Goal: Transaction & Acquisition: Complete application form

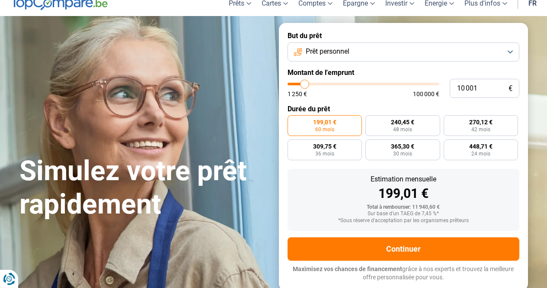
scroll to position [10, 0]
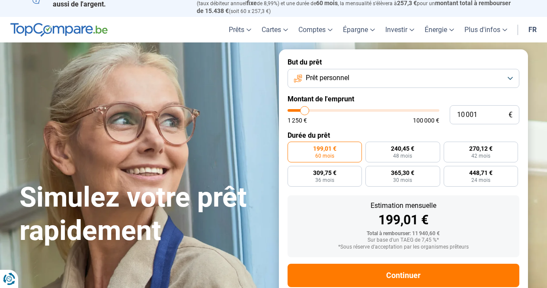
click at [510, 73] on button "Prêt personnel" at bounding box center [404, 78] width 232 height 19
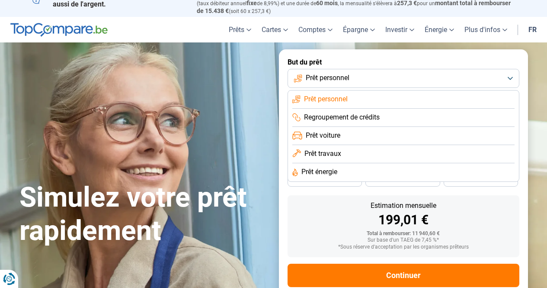
click at [361, 134] on li "Prêt voiture" at bounding box center [403, 136] width 222 height 18
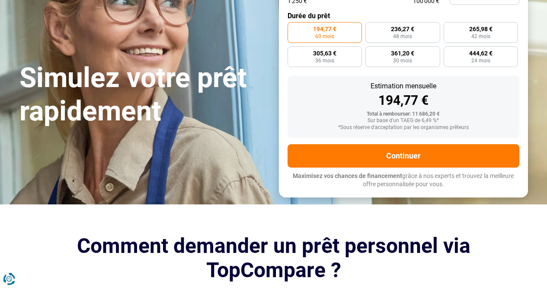
scroll to position [151, 0]
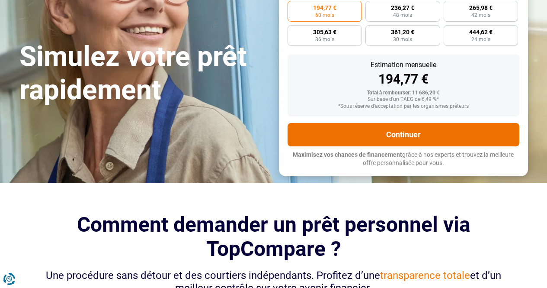
click at [400, 136] on button "Continuer" at bounding box center [404, 134] width 232 height 23
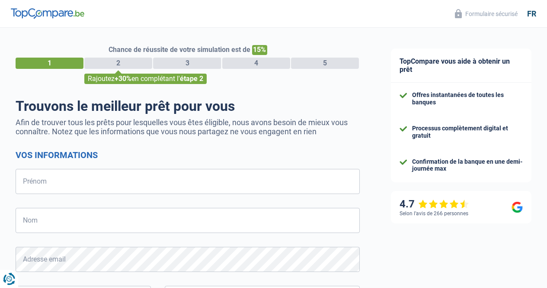
select select "32"
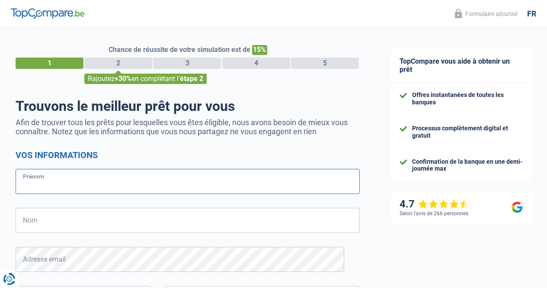
click at [45, 185] on input "Prénom" at bounding box center [188, 181] width 344 height 25
type input "[PERSON_NAME]"
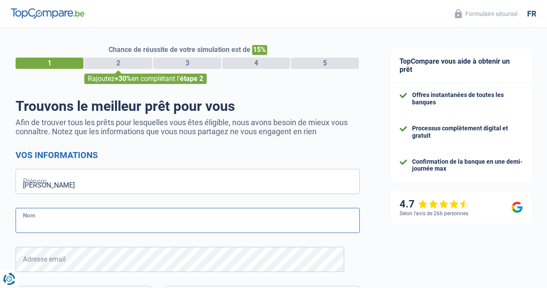
type input "Akoly"
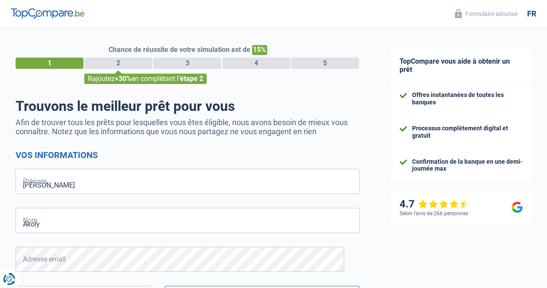
type input "465322234"
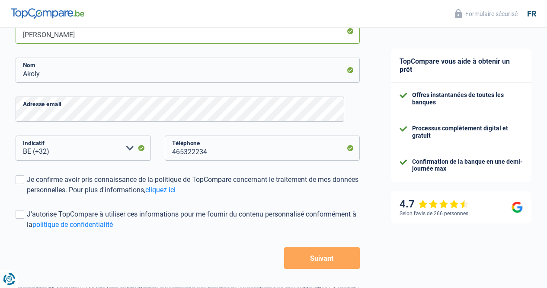
scroll to position [151, 0]
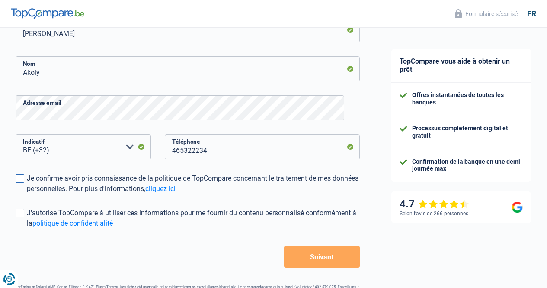
click at [24, 176] on span at bounding box center [20, 178] width 9 height 9
click at [27, 194] on input "Je confirme avoir pris connaissance de la politique de TopCompare concernant le…" at bounding box center [27, 194] width 0 height 0
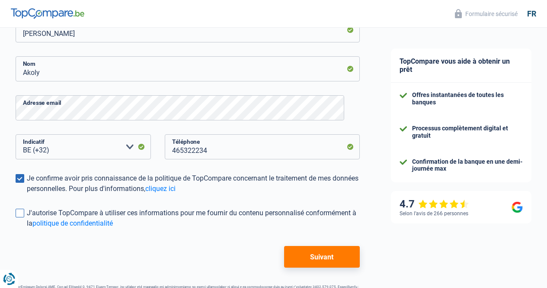
click at [24, 214] on span at bounding box center [20, 212] width 9 height 9
click at [27, 228] on input "J'autorise TopCompare à utiliser ces informations pour me fournir du contenu pe…" at bounding box center [27, 228] width 0 height 0
click at [303, 258] on button "Suivant" at bounding box center [322, 257] width 76 height 22
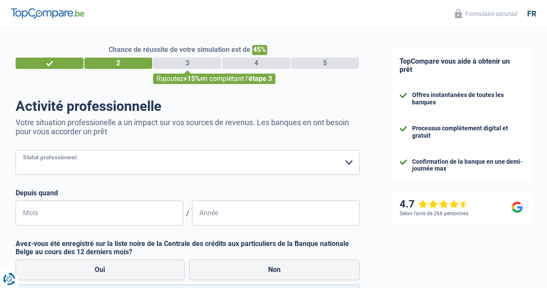
click at [340, 162] on select "Ouvrier Employé privé Employé public Invalide Indépendant Pensionné Chômeur Mut…" at bounding box center [188, 162] width 344 height 25
select select "worker"
click at [23, 150] on select "Ouvrier Employé privé Employé public Invalide Indépendant Pensionné Chômeur Mut…" at bounding box center [188, 162] width 344 height 25
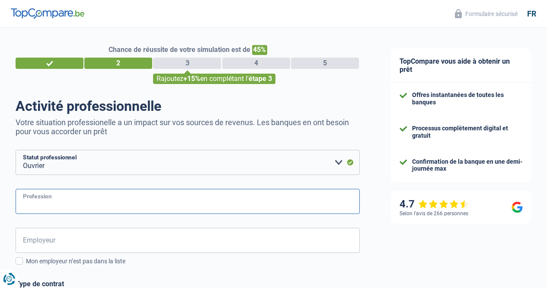
click at [64, 201] on input "Profession" at bounding box center [188, 201] width 344 height 25
type input "Collaborateur de production"
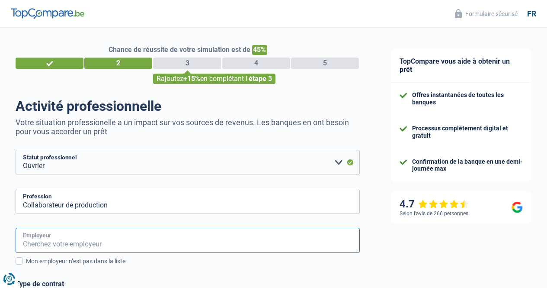
click at [64, 243] on input "Employeur" at bounding box center [188, 239] width 344 height 25
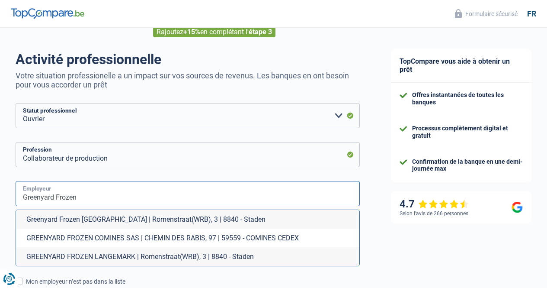
scroll to position [48, 0]
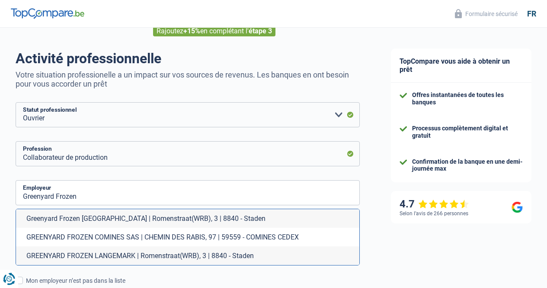
click at [134, 254] on li "GREENYARD FROZEN LANGEMARK | Romenstraat(WRB), 3 | 8840 - Staden" at bounding box center [187, 255] width 343 height 19
type input "GREENYARD FROZEN LANGEMARK | Romenstraat(WRB), 3 | 8840 - Staden"
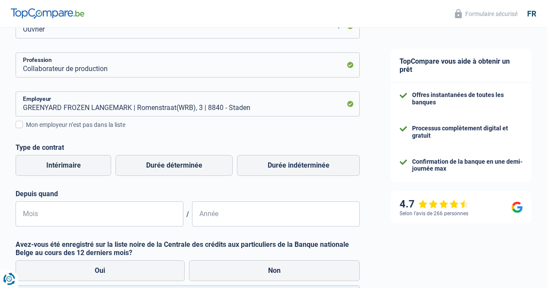
scroll to position [139, 0]
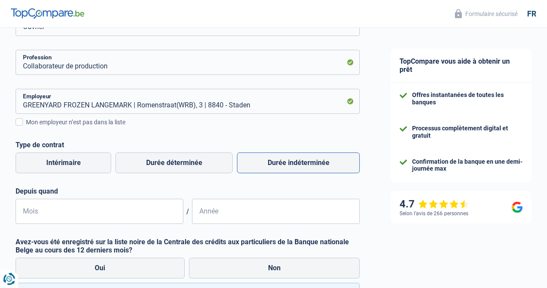
click at [297, 164] on label "Durée indéterminée" at bounding box center [298, 162] width 123 height 21
click at [297, 164] on input "Durée indéterminée" at bounding box center [298, 162] width 123 height 21
radio input "true"
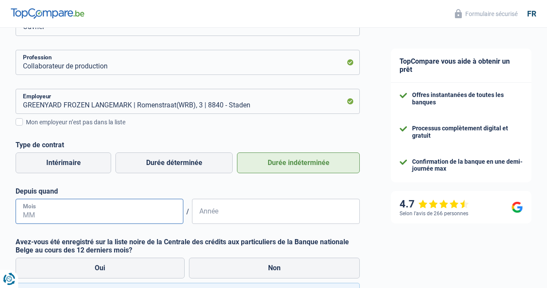
click at [53, 213] on input "Mois" at bounding box center [100, 211] width 168 height 25
type input "02"
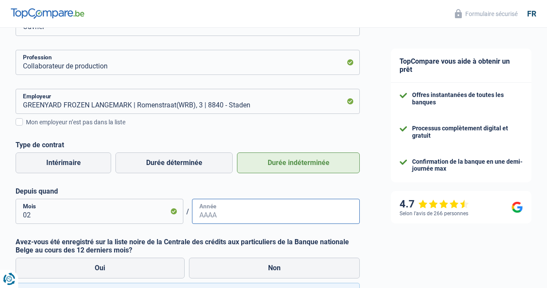
click at [207, 217] on input "Année" at bounding box center [276, 211] width 168 height 25
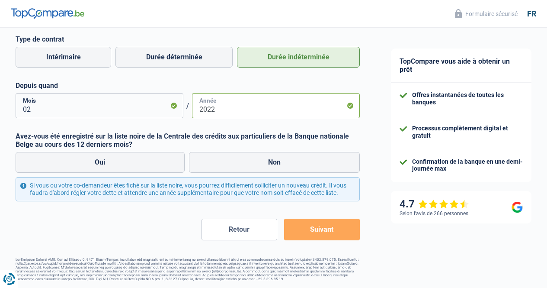
scroll to position [249, 0]
type input "2022"
click at [218, 155] on label "Non" at bounding box center [274, 162] width 171 height 21
click at [218, 155] on input "Non" at bounding box center [274, 162] width 171 height 21
radio input "true"
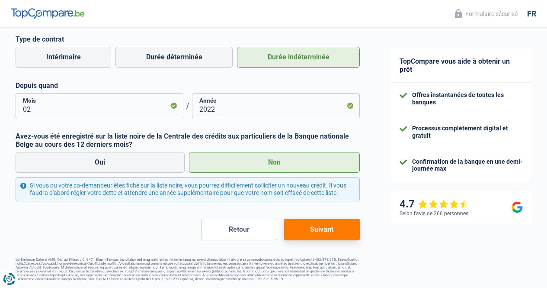
scroll to position [255, 0]
click at [325, 226] on button "Suivant" at bounding box center [322, 229] width 76 height 22
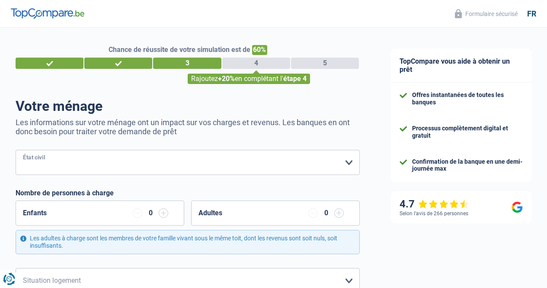
click at [343, 162] on select "[PERSON_NAME](e) Cohabitant(e) légal(e) Divorcé(e) Veuf(ve) Séparé (de fait) Ve…" at bounding box center [188, 162] width 344 height 25
select select "married"
click at [23, 150] on select "[PERSON_NAME](e) Cohabitant(e) légal(e) Divorcé(e) Veuf(ve) Séparé (de fait) Ve…" at bounding box center [188, 162] width 344 height 25
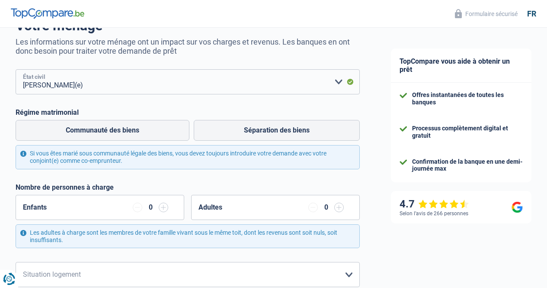
scroll to position [83, 0]
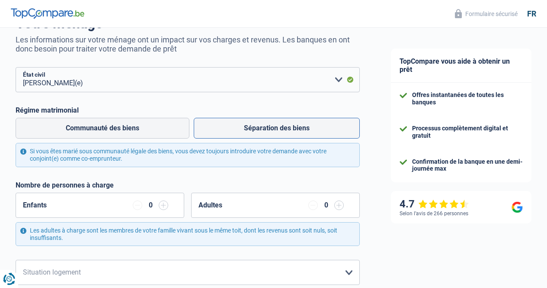
click at [276, 128] on label "Séparation des biens" at bounding box center [277, 128] width 166 height 21
click at [276, 128] on input "Séparation des biens" at bounding box center [277, 128] width 166 height 21
radio input "true"
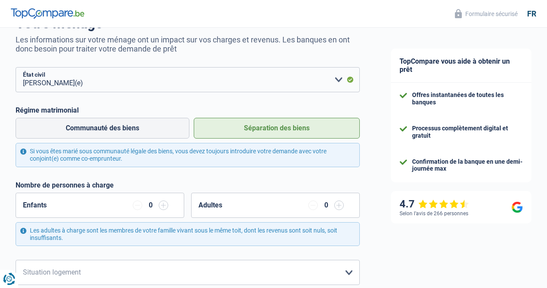
click at [326, 207] on div "0" at bounding box center [325, 205] width 35 height 10
click at [150, 204] on div "0" at bounding box center [151, 205] width 8 height 7
click at [161, 206] on input "button" at bounding box center [164, 205] width 10 height 10
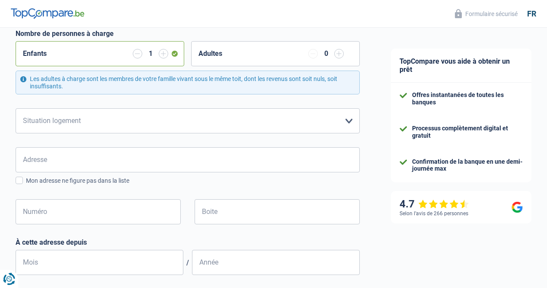
scroll to position [241, 0]
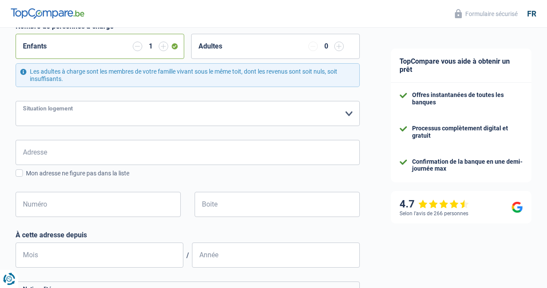
click at [344, 113] on select "Locataire Propriétaire avec prêt hypothécaire Propriétaire sans prêt hypothécai…" at bounding box center [188, 113] width 344 height 25
select select "ownerWithMortgage"
click at [23, 102] on select "Locataire Propriétaire avec prêt hypothécaire Propriétaire sans prêt hypothécai…" at bounding box center [188, 113] width 344 height 25
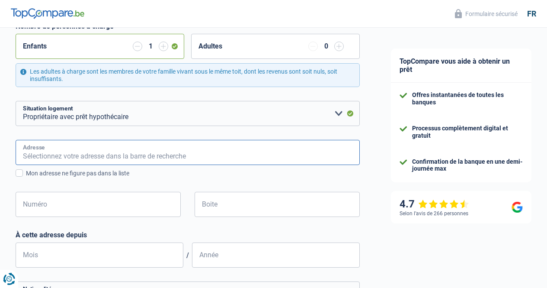
click at [143, 152] on input "Adresse" at bounding box center [188, 152] width 344 height 25
type input "[STREET_ADDRESS]"
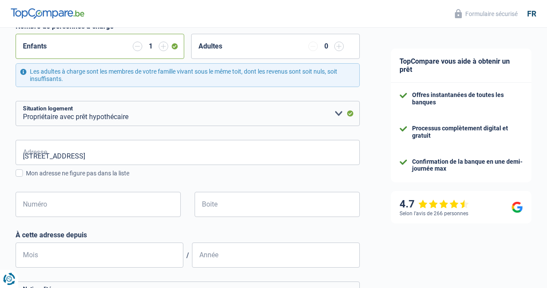
type input "[GEOGRAPHIC_DATA]"
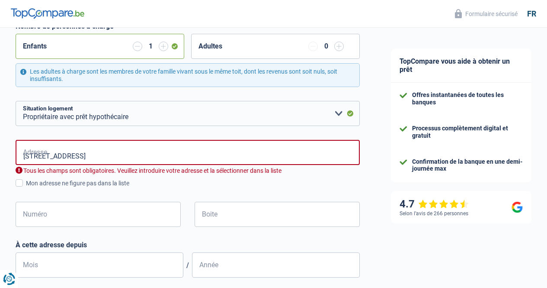
type input "[GEOGRAPHIC_DATA]"
click at [58, 215] on input "Numéro" at bounding box center [98, 214] width 165 height 25
type input "85"
type input "Menen"
click at [82, 154] on input "[STREET_ADDRESS]" at bounding box center [188, 152] width 344 height 25
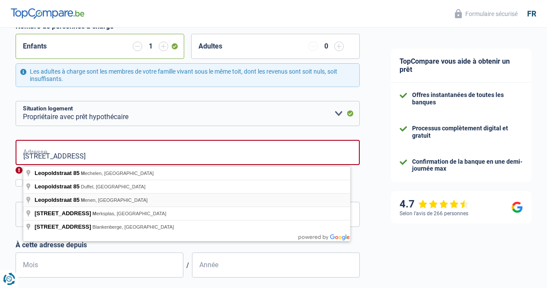
type input "[STREET_ADDRESS]"
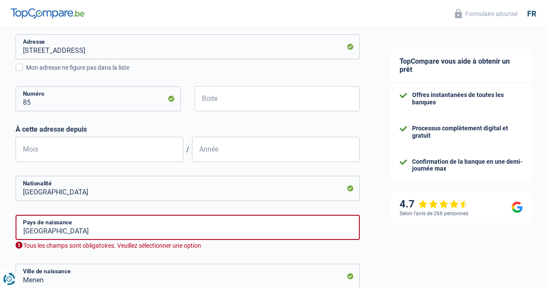
scroll to position [348, 0]
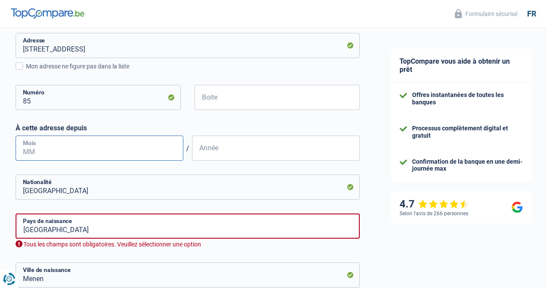
click at [52, 148] on input "Mois" at bounding box center [100, 147] width 168 height 25
type input "10"
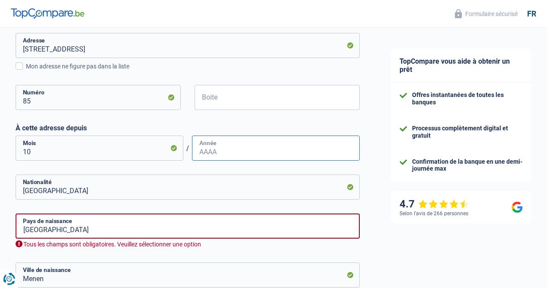
click at [219, 149] on input "Année" at bounding box center [276, 147] width 168 height 25
type input "2022"
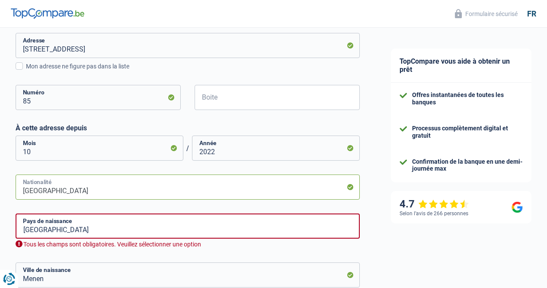
click at [62, 190] on input "[GEOGRAPHIC_DATA]" at bounding box center [188, 186] width 344 height 25
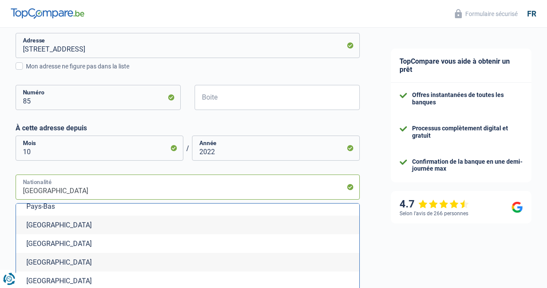
scroll to position [2261, 0]
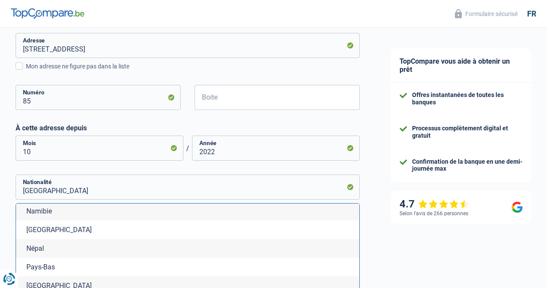
click at [91, 266] on li "Pays-Bas" at bounding box center [187, 266] width 343 height 19
type input "Pays-Bas"
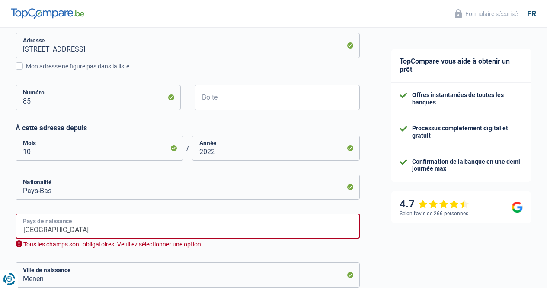
click at [173, 228] on input "[GEOGRAPHIC_DATA]" at bounding box center [188, 225] width 344 height 25
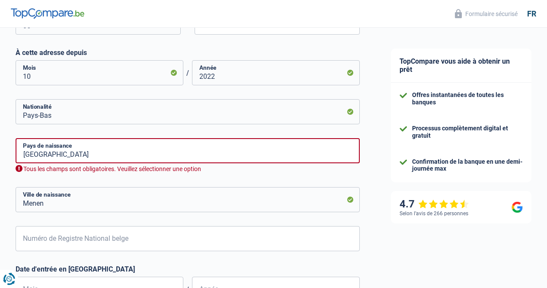
scroll to position [436, 0]
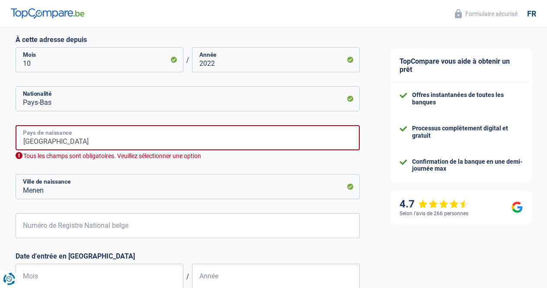
click at [72, 141] on input "[GEOGRAPHIC_DATA]" at bounding box center [188, 137] width 344 height 25
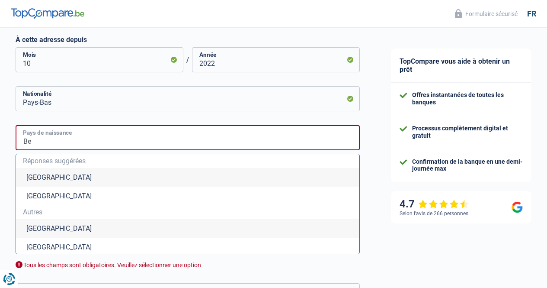
type input "B"
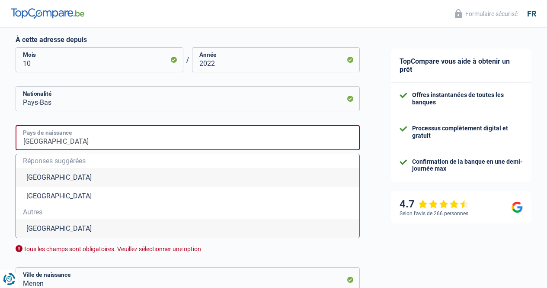
type input "[GEOGRAPHIC_DATA]"
click at [41, 229] on li "[GEOGRAPHIC_DATA]" at bounding box center [187, 228] width 343 height 19
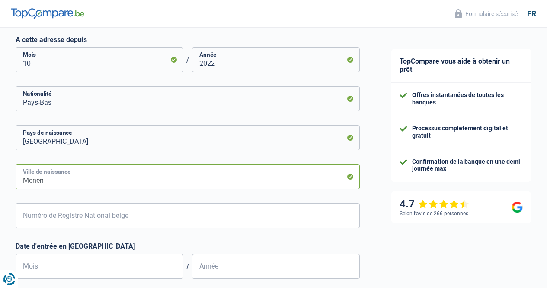
click at [55, 182] on input "Menen" at bounding box center [188, 176] width 344 height 25
type input "M"
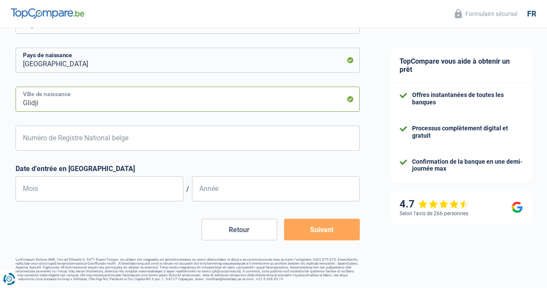
scroll to position [517, 0]
type input "Glidji"
click at [30, 134] on input "Numéro de Registre National belge" at bounding box center [188, 137] width 344 height 25
type input "84.02.12-365.83"
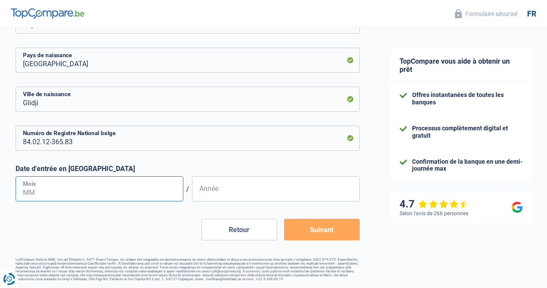
click at [48, 186] on input "Mois" at bounding box center [100, 188] width 168 height 25
type input "05"
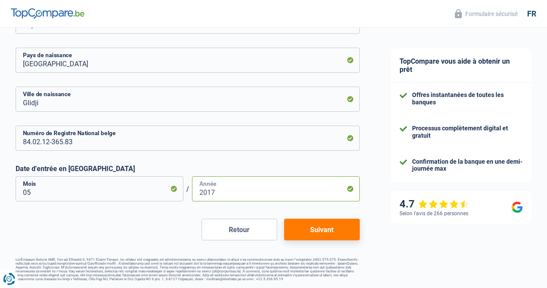
type input "2017"
click at [325, 225] on button "Suivant" at bounding box center [322, 229] width 76 height 22
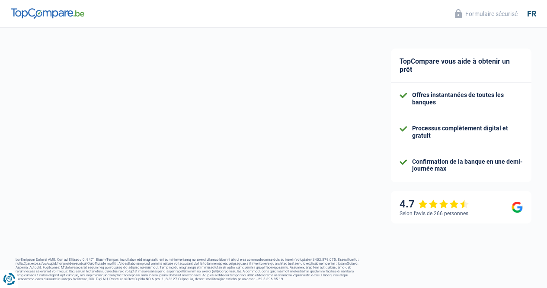
select select "familyAllowances"
select select "netSalary"
select select "mortgage"
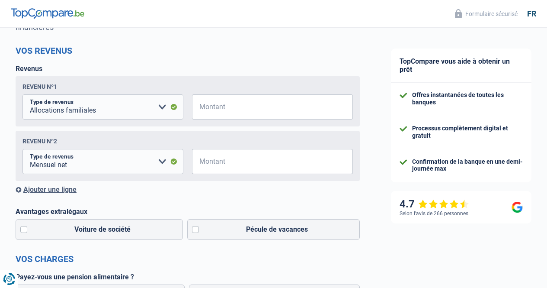
scroll to position [109, 0]
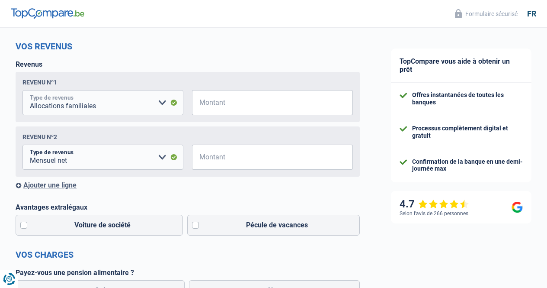
click at [160, 104] on select "Allocation d'handicap Allocations chômage Allocations familiales Chèques repas …" at bounding box center [102, 102] width 161 height 25
select select "mealVouchers"
click at [30, 91] on select "Allocation d'handicap Allocations chômage Allocations familiales Chèques repas …" at bounding box center [102, 102] width 161 height 25
click at [212, 100] on input "Montant" at bounding box center [278, 102] width 150 height 25
type input "160"
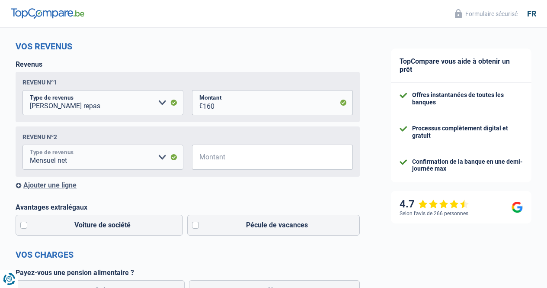
click at [162, 158] on select "Allocation d'handicap Allocations chômage Allocations familiales Chèques repas …" at bounding box center [102, 156] width 161 height 25
click at [211, 159] on input "Montant" at bounding box center [278, 156] width 150 height 25
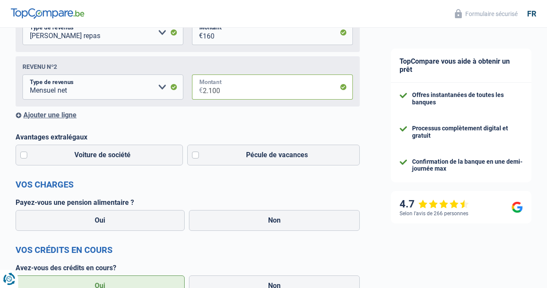
scroll to position [181, 0]
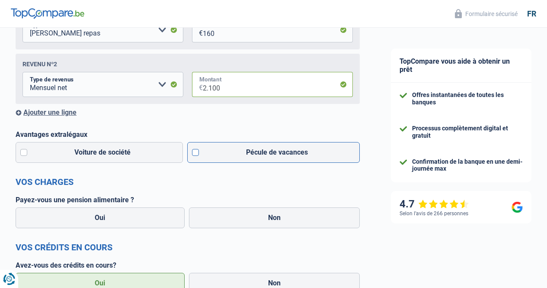
type input "2.100"
click at [196, 155] on label "Pécule de vacances" at bounding box center [273, 152] width 173 height 21
click at [196, 155] on input "Pécule de vacances" at bounding box center [273, 152] width 173 height 21
checkbox input "true"
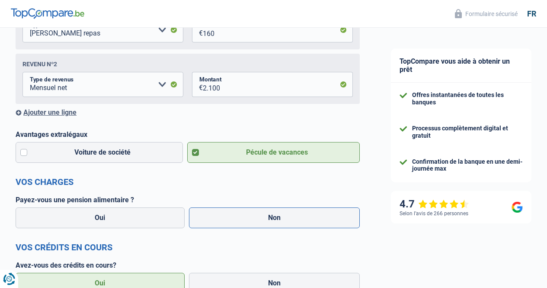
click at [287, 217] on label "Non" at bounding box center [274, 217] width 171 height 21
click at [287, 217] on input "Non" at bounding box center [274, 217] width 171 height 21
radio input "true"
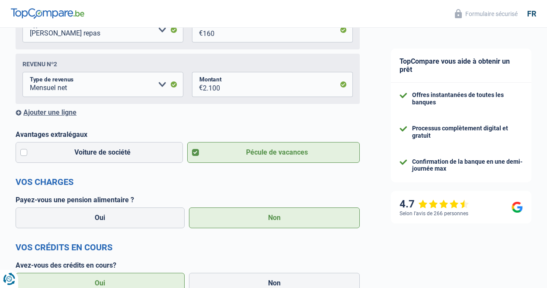
select select "familyAllowances"
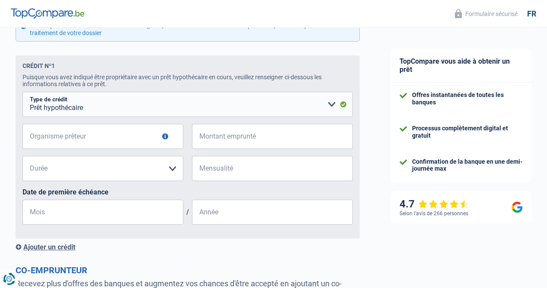
scroll to position [512, 0]
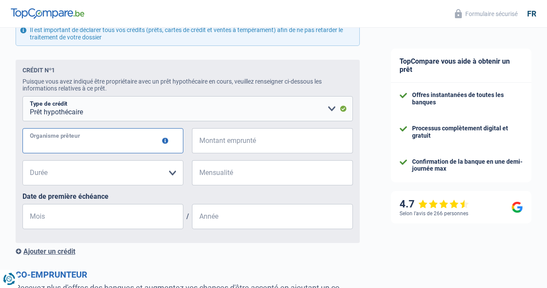
click at [51, 142] on input "Organisme prêteur" at bounding box center [102, 140] width 161 height 25
type input "Fonds Flamands"
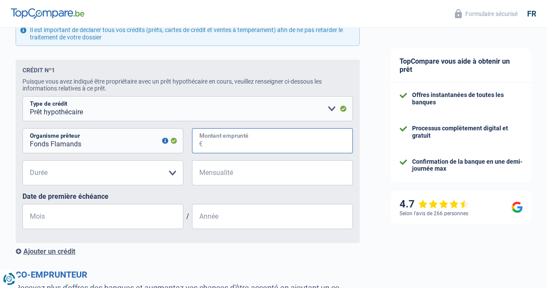
click at [211, 147] on input "Montant emprunté" at bounding box center [278, 140] width 150 height 25
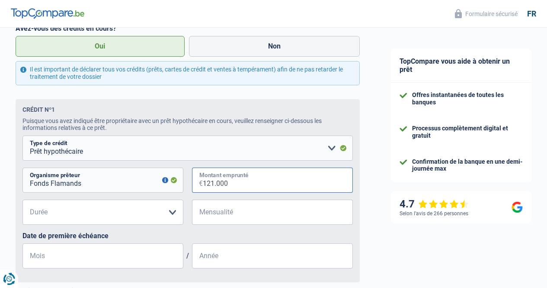
scroll to position [468, 0]
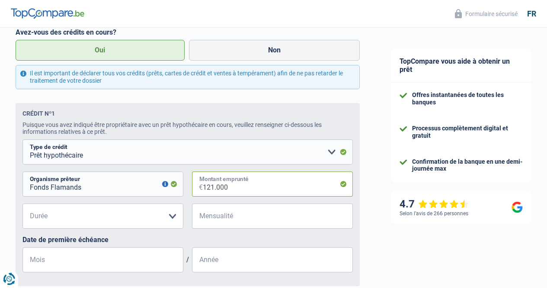
type input "121.000"
click at [173, 218] on select "120 mois 180 mois 240 mois 300 mois 360 mois 420 mois Veuillez sélectionner une…" at bounding box center [102, 215] width 161 height 25
select select "300"
click at [30, 206] on select "120 mois 180 mois 240 mois 300 mois 360 mois 420 mois Veuillez sélectionner une…" at bounding box center [102, 215] width 161 height 25
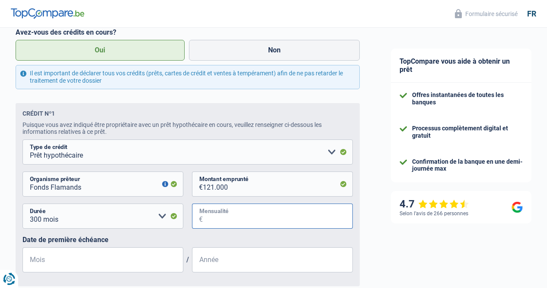
click at [215, 216] on input "Mensualité" at bounding box center [278, 215] width 150 height 25
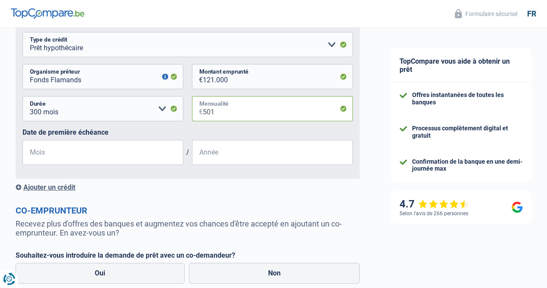
scroll to position [580, 0]
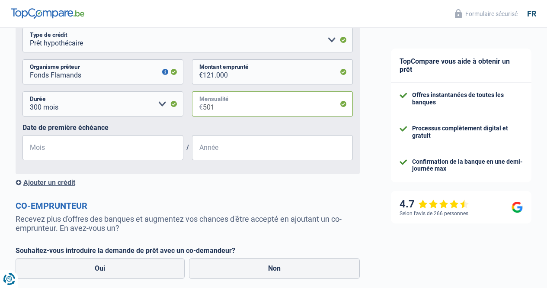
type input "501"
click at [56, 146] on input "Mois" at bounding box center [102, 147] width 161 height 25
type input "10"
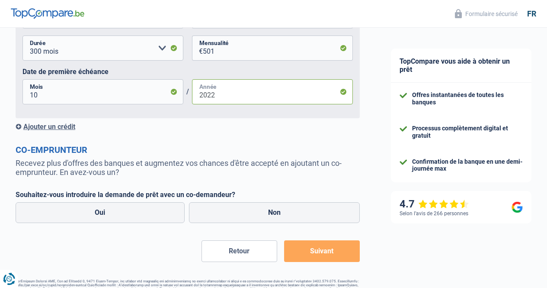
scroll to position [665, 0]
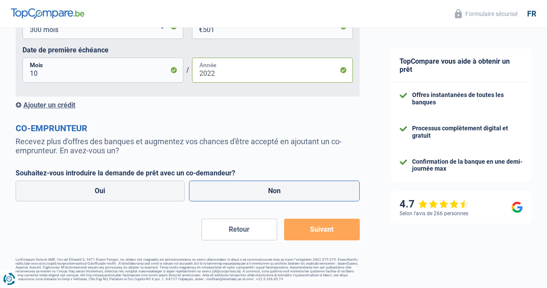
type input "2022"
click at [291, 183] on label "Non" at bounding box center [274, 190] width 171 height 21
click at [291, 183] on input "Non" at bounding box center [274, 190] width 171 height 21
radio input "true"
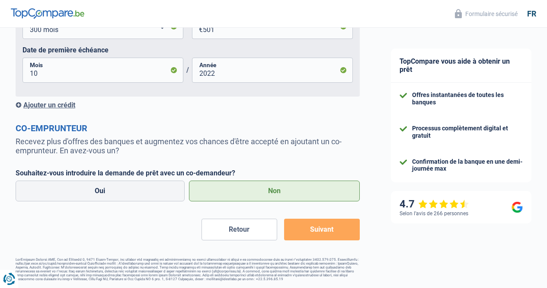
click at [309, 227] on button "Suivant" at bounding box center [322, 229] width 76 height 22
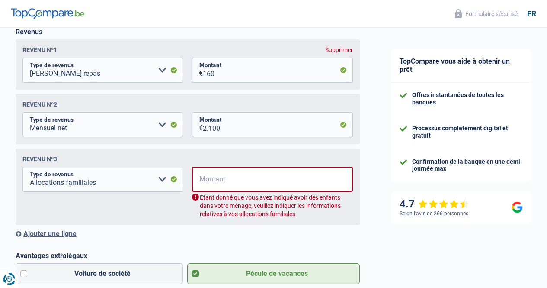
scroll to position [140, 0]
click at [161, 182] on select "Allocation d'handicap Allocations chômage Allocations familiales Chèques repas …" at bounding box center [102, 179] width 161 height 25
select select "mealVouchers"
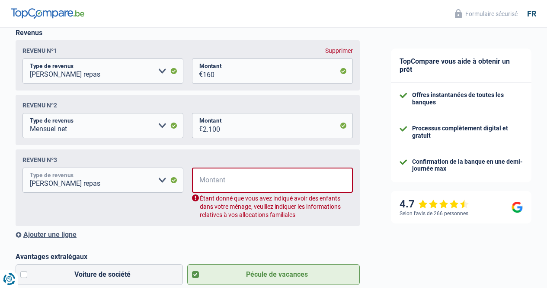
click at [30, 170] on select "Allocation d'handicap Allocations chômage Allocations familiales Chèques repas …" at bounding box center [102, 179] width 161 height 25
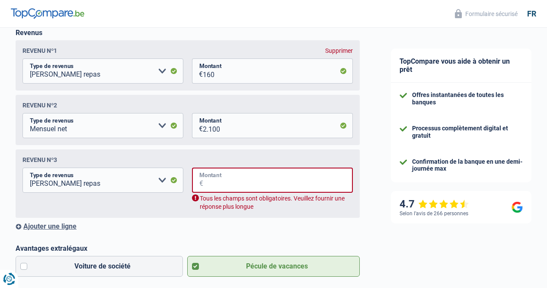
click at [226, 184] on input "Montant" at bounding box center [278, 179] width 150 height 25
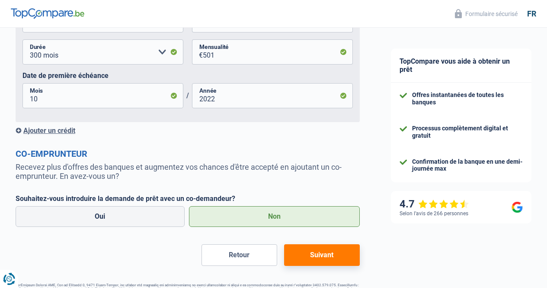
scroll to position [665, 0]
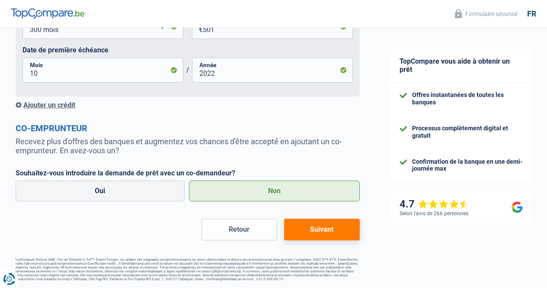
type input "160"
click at [320, 221] on button "Suivant" at bounding box center [322, 229] width 76 height 22
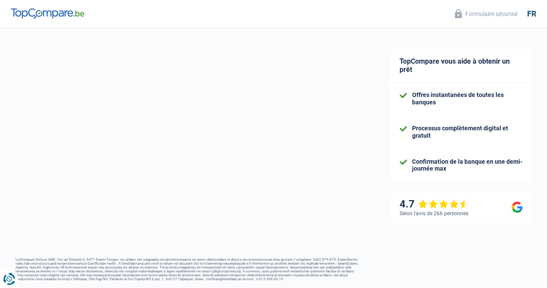
select select "car"
select select "60"
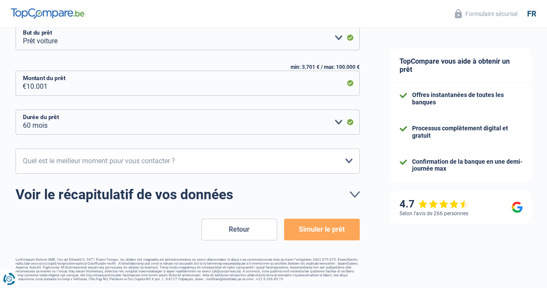
scroll to position [147, 0]
click at [307, 224] on button "Simuler le prêt" at bounding box center [322, 229] width 76 height 22
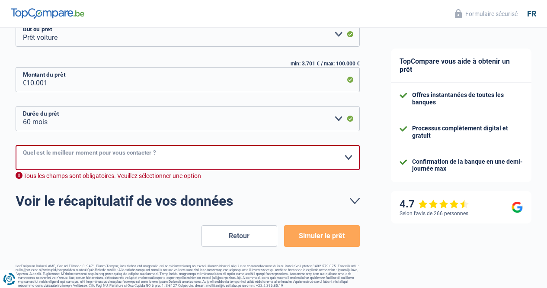
click at [343, 157] on select "10h-12h 12h-14h 14h-16h 16h-18h Veuillez sélectionner une option" at bounding box center [188, 157] width 344 height 25
select select "14-16"
click at [23, 145] on select "10h-12h 12h-14h 14h-16h 16h-18h Veuillez sélectionner une option" at bounding box center [188, 157] width 344 height 25
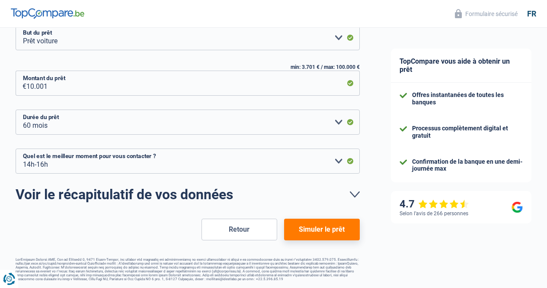
click at [349, 192] on link "Voir le récapitulatif de vos données" at bounding box center [188, 194] width 344 height 14
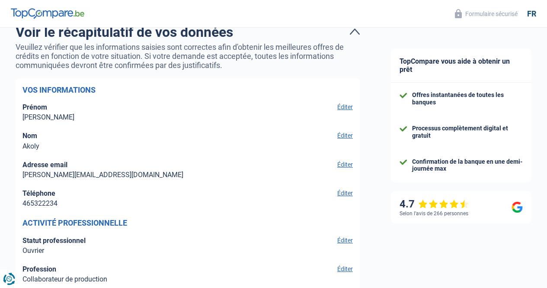
scroll to position [173, 0]
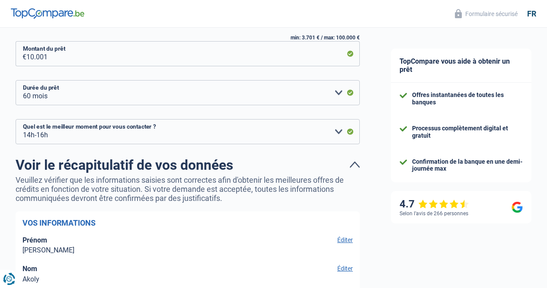
click at [349, 163] on link "Voir le récapitulatif de vos données" at bounding box center [188, 165] width 344 height 14
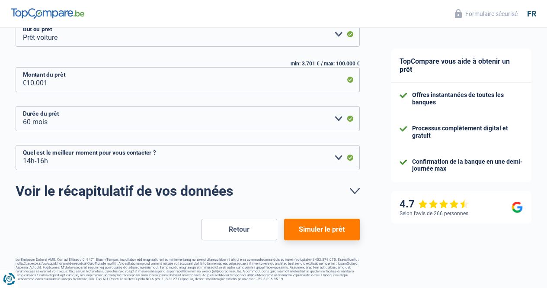
scroll to position [147, 0]
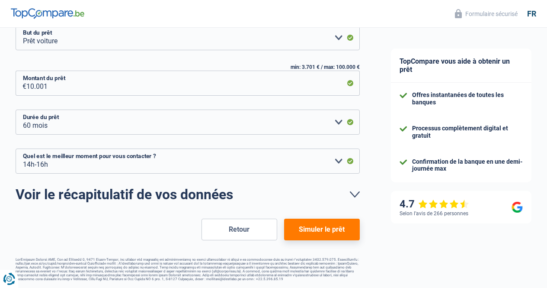
click at [326, 224] on button "Simuler le prêt" at bounding box center [322, 229] width 76 height 22
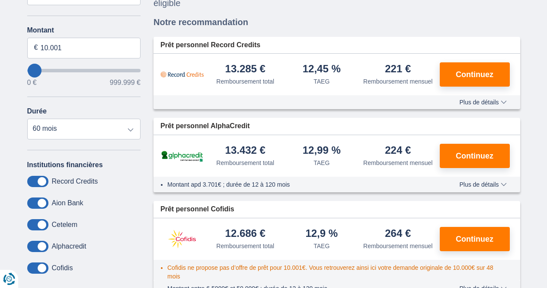
scroll to position [111, 0]
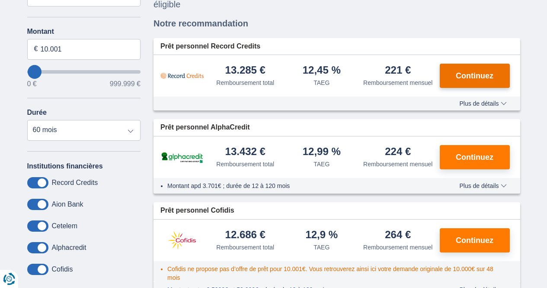
click at [459, 77] on span "Continuez" at bounding box center [475, 76] width 38 height 8
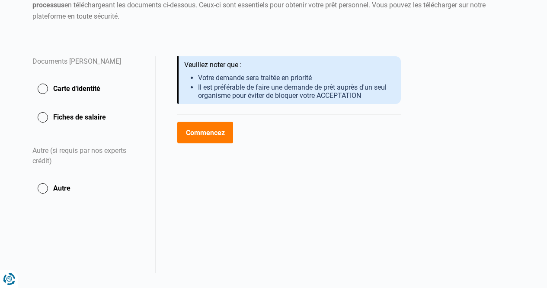
scroll to position [43, 0]
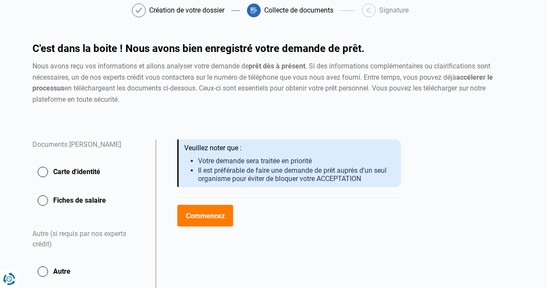
click at [41, 171] on button "Carte d'identité" at bounding box center [88, 172] width 113 height 22
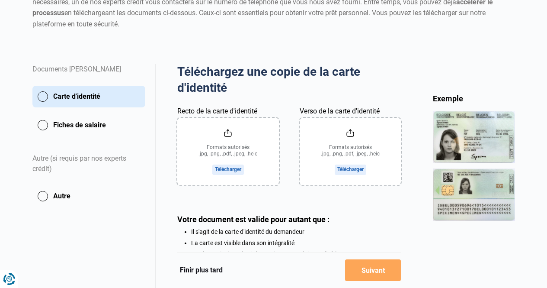
scroll to position [118, 0]
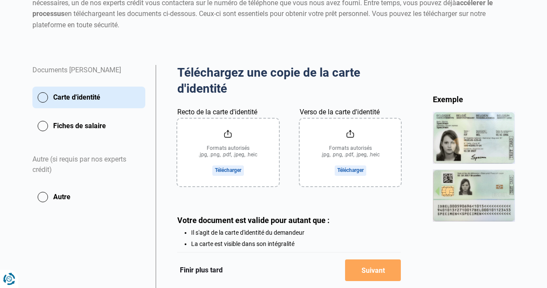
click at [41, 124] on button "Fiches de salaire" at bounding box center [88, 126] width 113 height 22
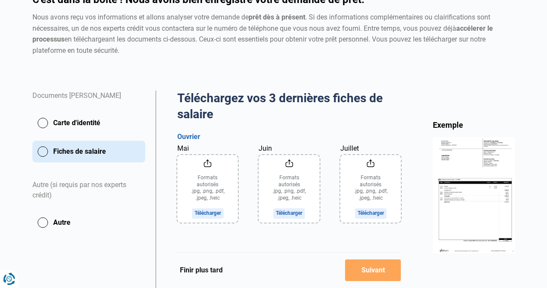
scroll to position [77, 0]
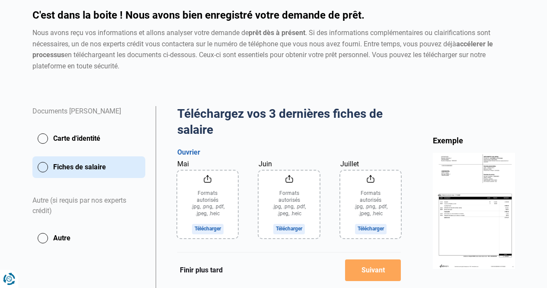
click at [42, 138] on button "Carte d'identité" at bounding box center [88, 139] width 113 height 22
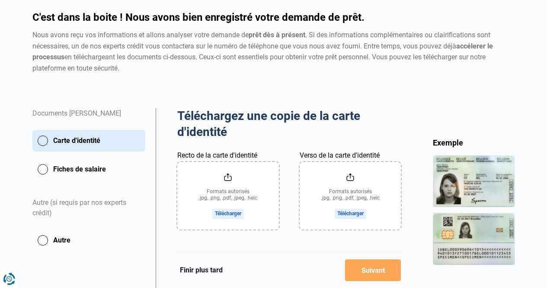
scroll to position [76, 0]
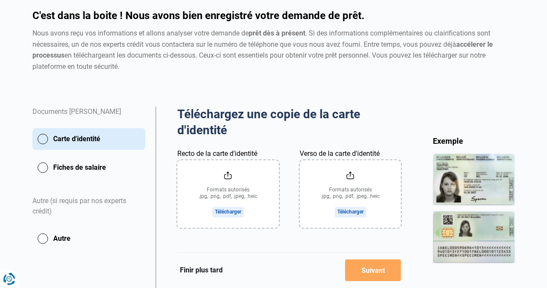
click at [228, 175] on input "Recto de la carte d'identité" at bounding box center [228, 193] width 102 height 67
click at [44, 166] on button "Fiches de salaire" at bounding box center [88, 168] width 113 height 22
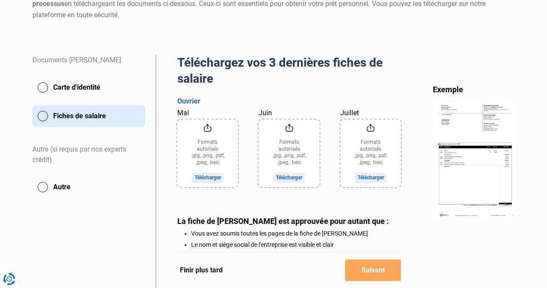
scroll to position [131, 0]
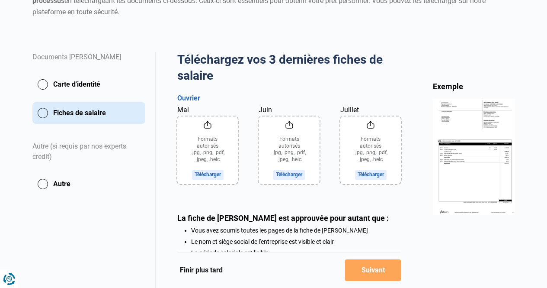
click at [206, 124] on input "Mai" at bounding box center [207, 149] width 61 height 67
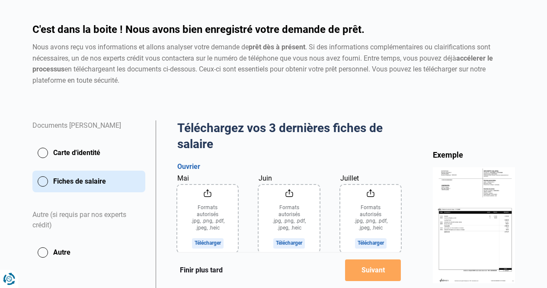
scroll to position [64, 0]
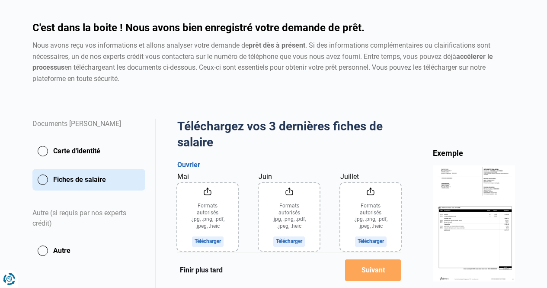
click at [45, 149] on button "Carte d'identité" at bounding box center [88, 151] width 113 height 22
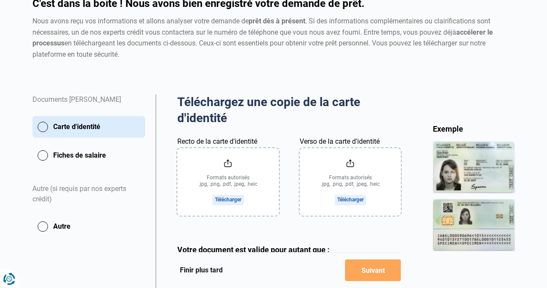
scroll to position [108, 0]
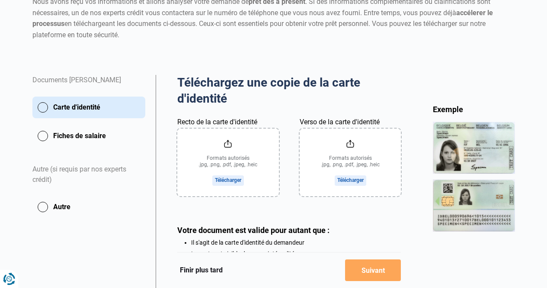
click at [227, 143] on input "Recto de la carte d'identité" at bounding box center [228, 161] width 102 height 67
click at [42, 207] on button "Autre" at bounding box center [88, 207] width 113 height 22
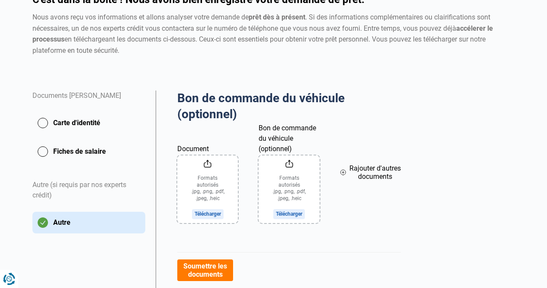
scroll to position [62, 0]
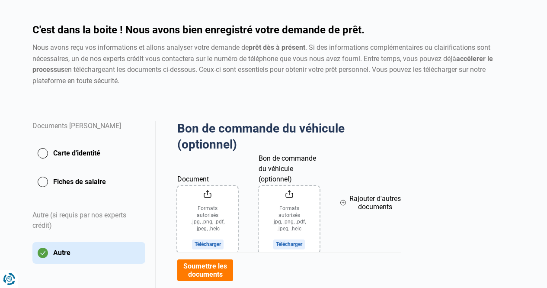
click at [39, 151] on button "Carte d'identité" at bounding box center [88, 153] width 113 height 22
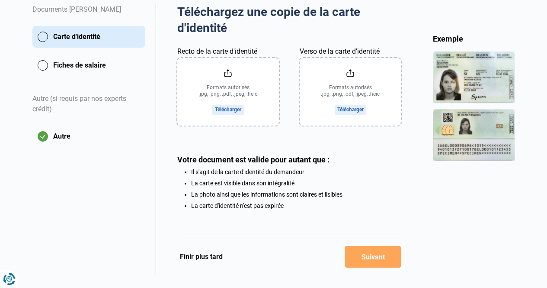
scroll to position [196, 0]
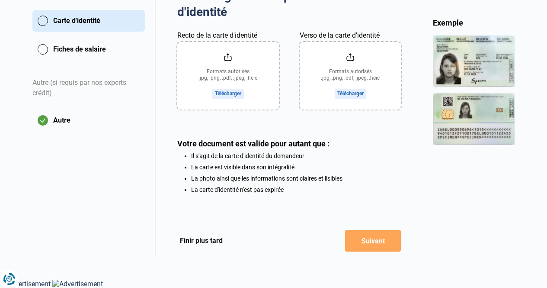
click at [42, 120] on button "Autre" at bounding box center [88, 120] width 113 height 22
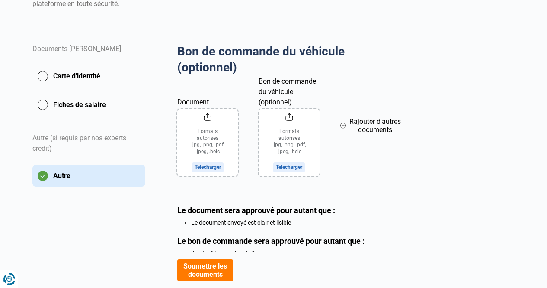
scroll to position [124, 0]
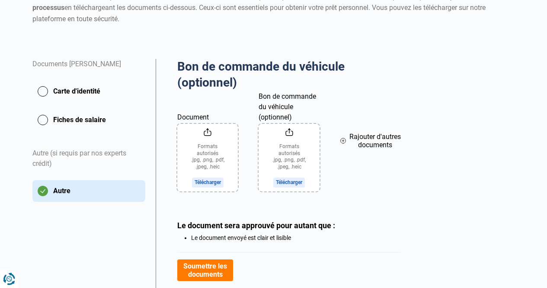
click at [43, 191] on button "Autre" at bounding box center [88, 191] width 113 height 22
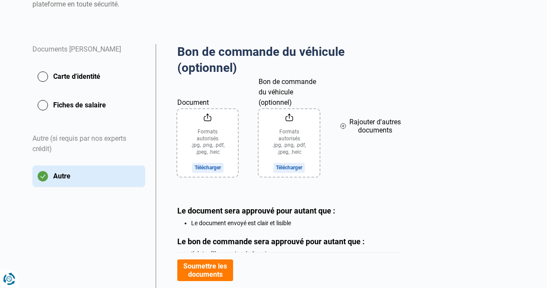
scroll to position [140, 0]
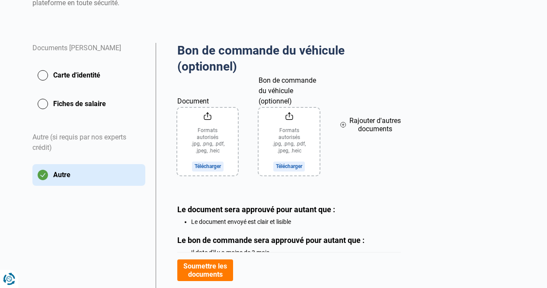
click at [48, 74] on button "Carte d'identité" at bounding box center [88, 75] width 113 height 22
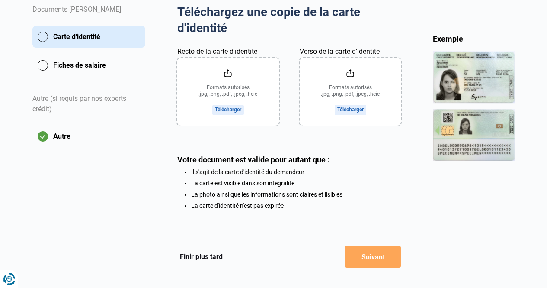
scroll to position [196, 0]
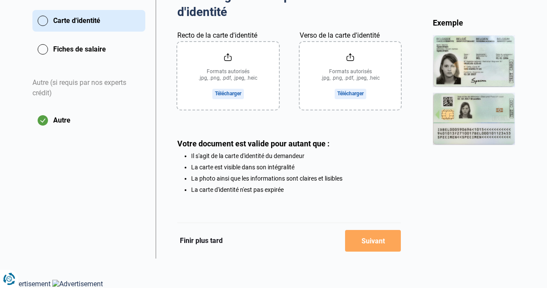
click at [202, 237] on button "Finir plus tard" at bounding box center [201, 240] width 48 height 11
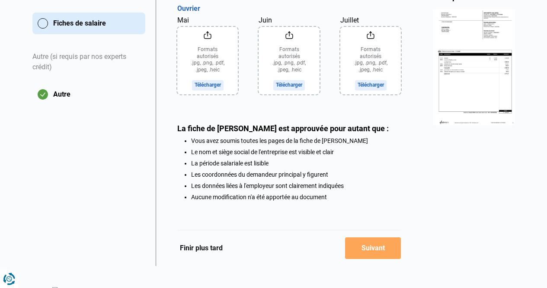
scroll to position [223, 0]
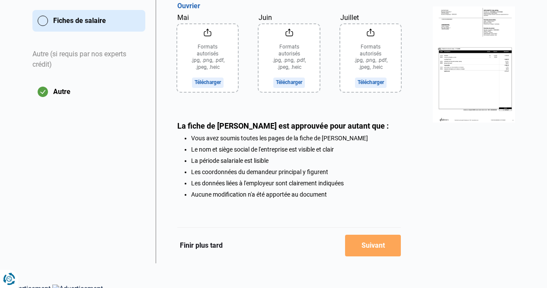
click at [183, 248] on button "Finir plus tard" at bounding box center [201, 245] width 48 height 11
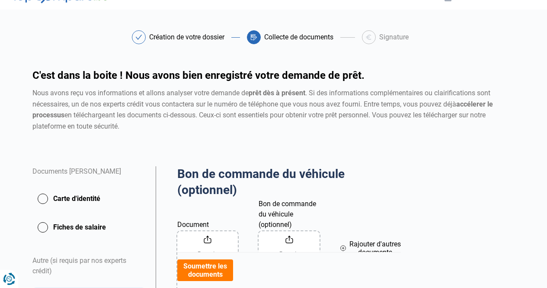
scroll to position [12, 0]
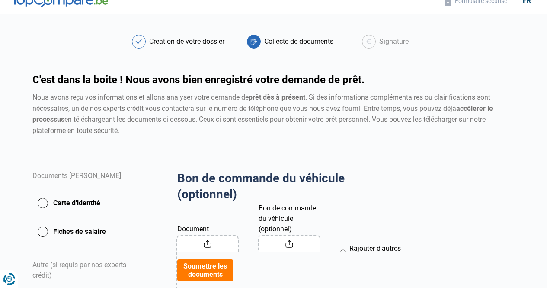
click at [40, 202] on button "Carte d'identité" at bounding box center [88, 203] width 113 height 22
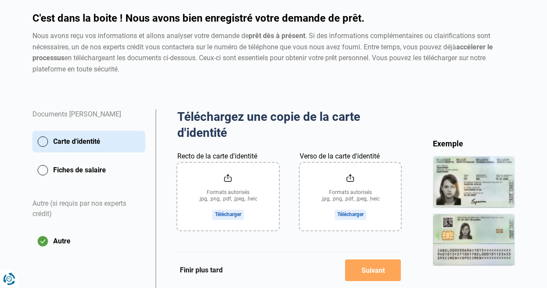
scroll to position [130, 0]
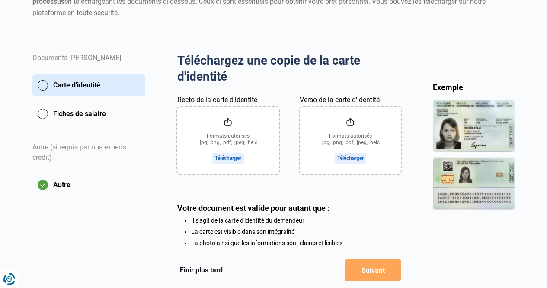
click at [229, 120] on input "Recto de la carte d'identité" at bounding box center [228, 139] width 102 height 67
